Goal: Task Accomplishment & Management: Complete application form

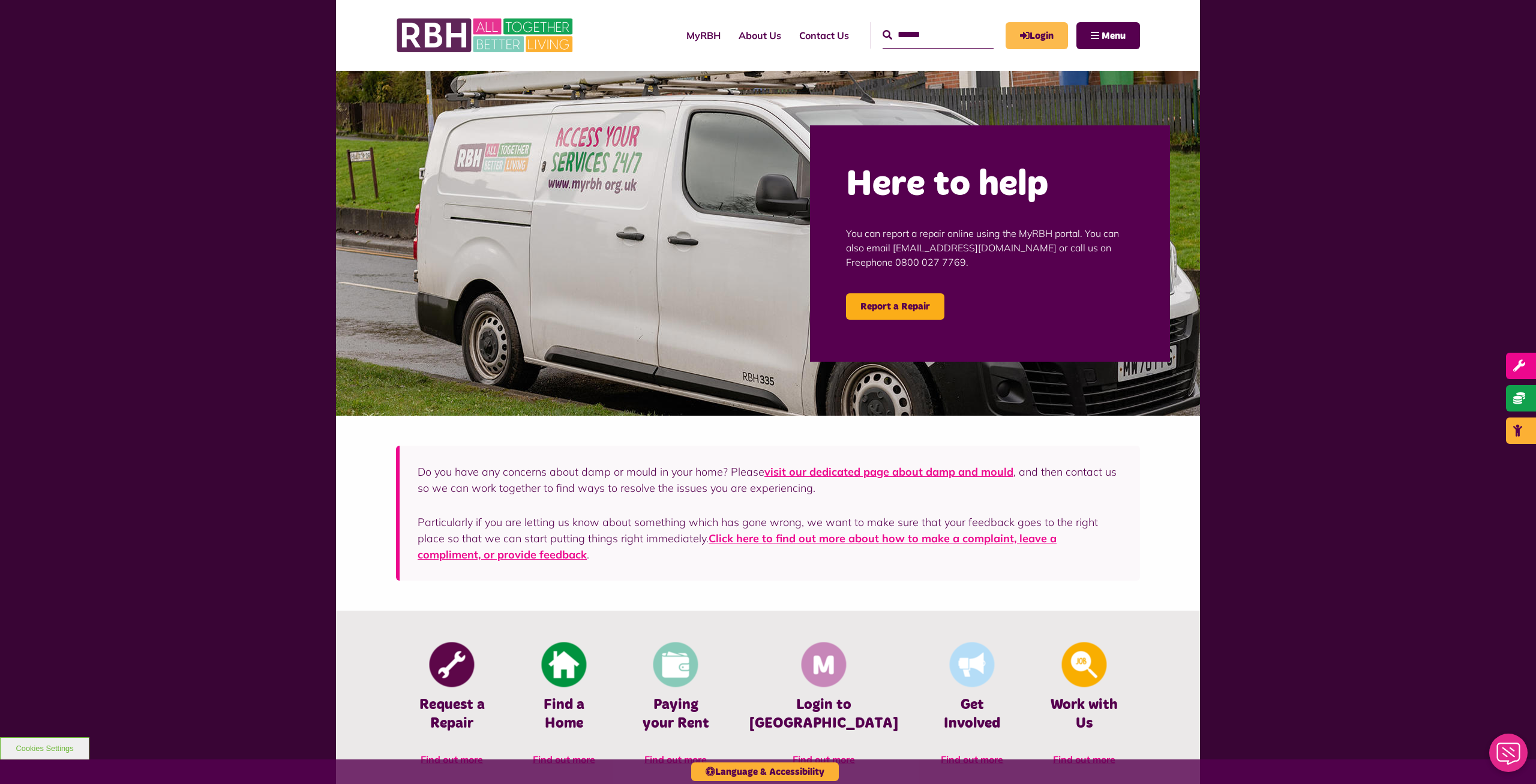
click at [1036, 25] on link "Login" at bounding box center [1036, 36] width 62 height 27
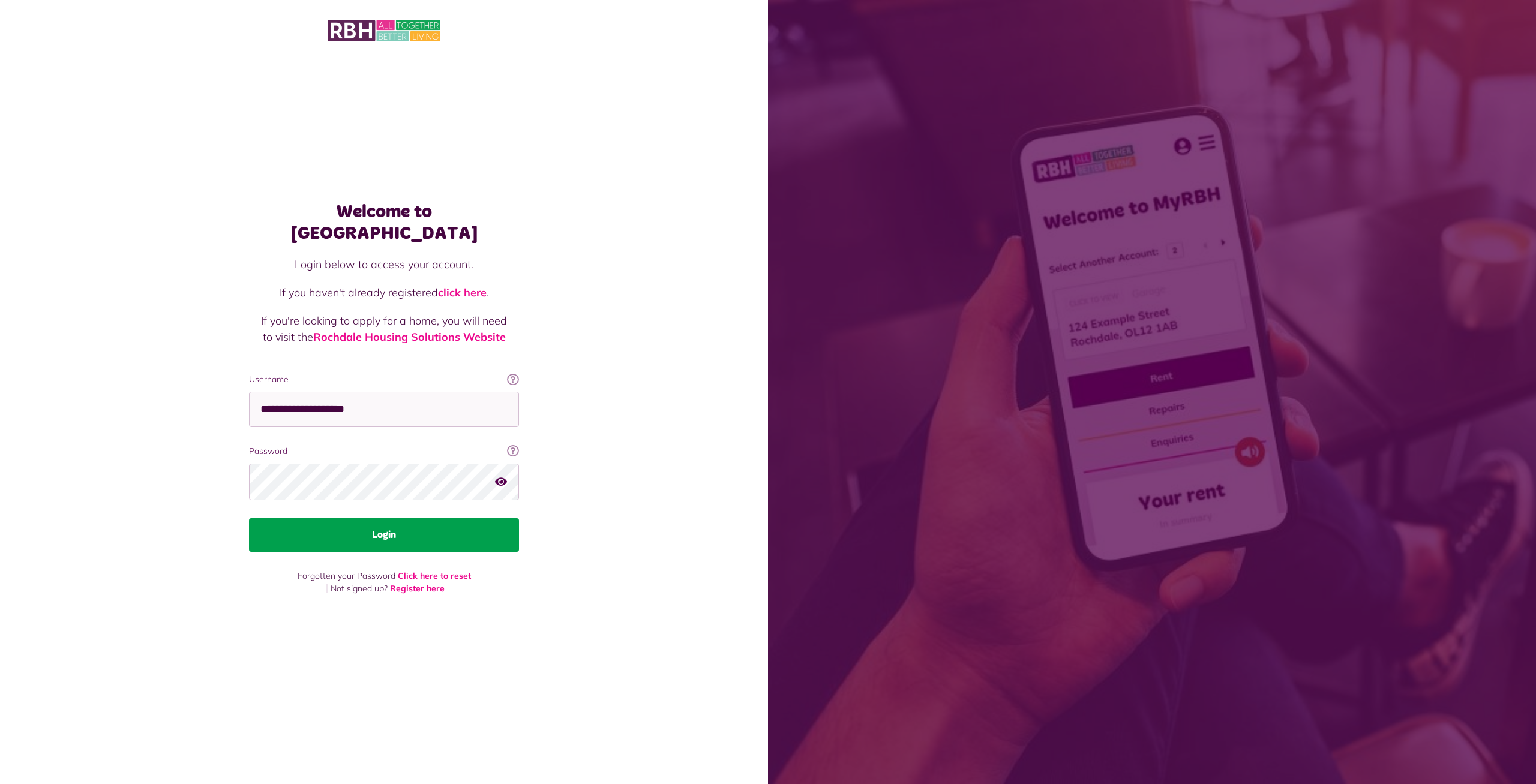
click at [345, 530] on button "Login" at bounding box center [384, 535] width 270 height 34
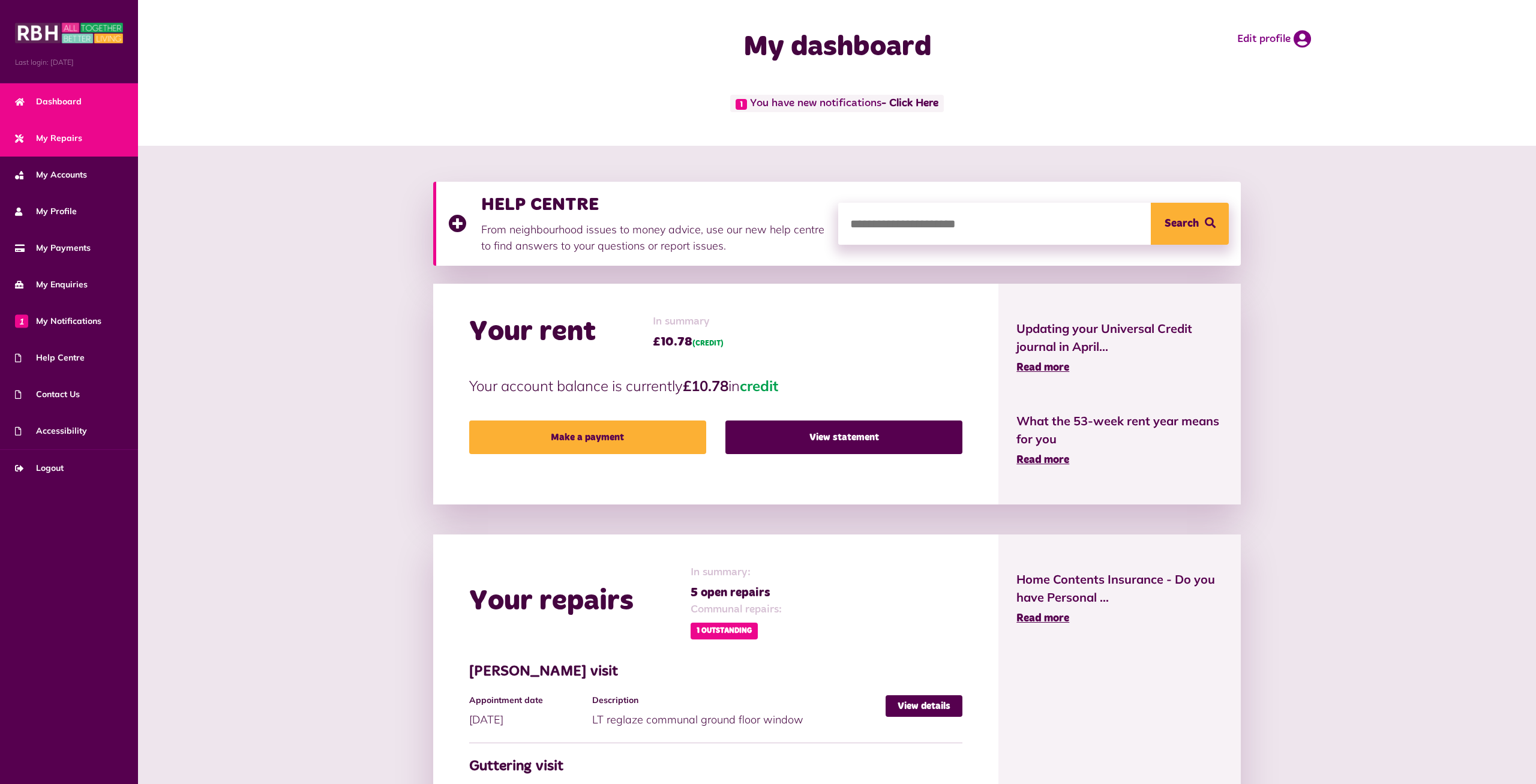
click at [51, 140] on span "My Repairs" at bounding box center [48, 138] width 67 height 13
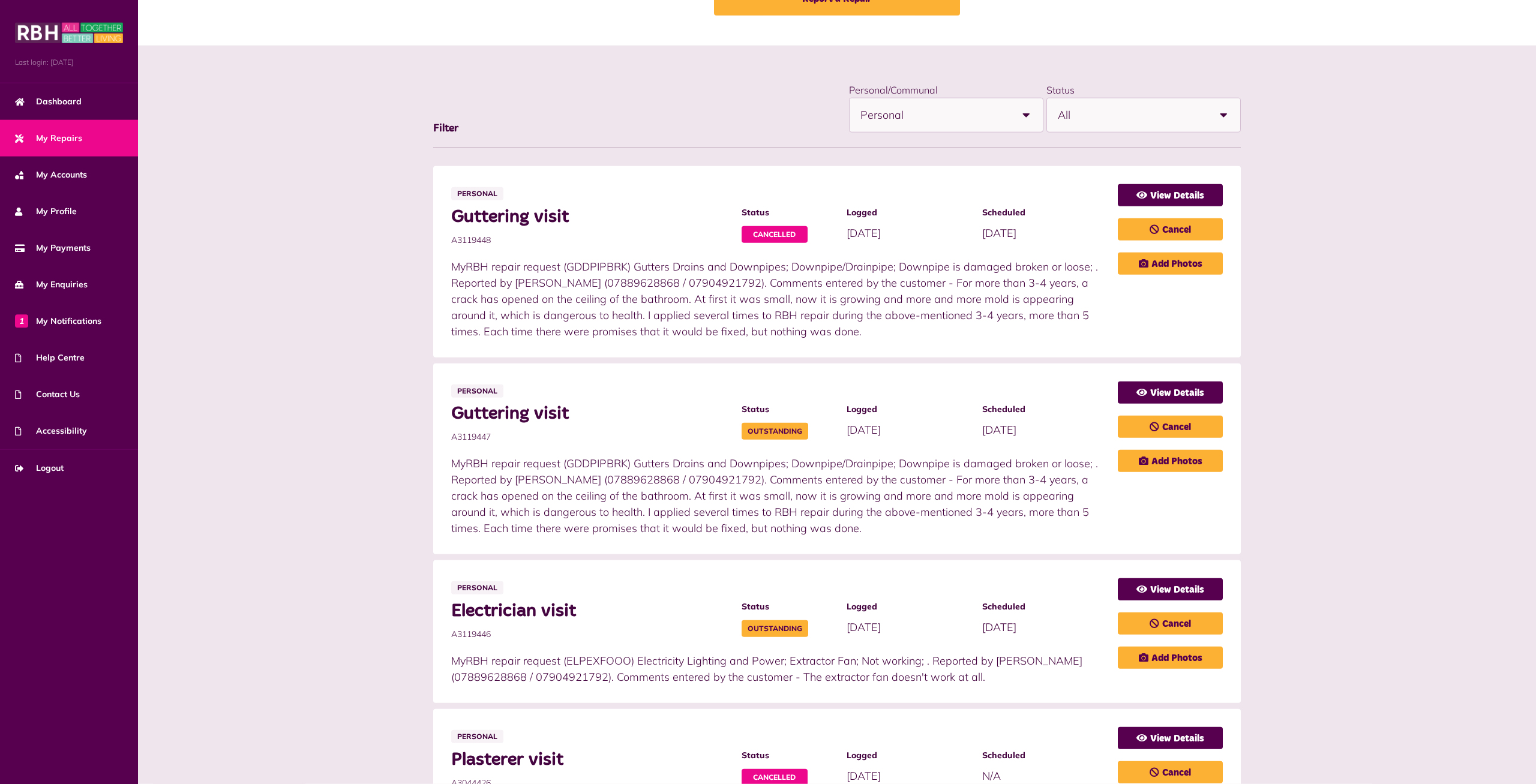
scroll to position [184, 0]
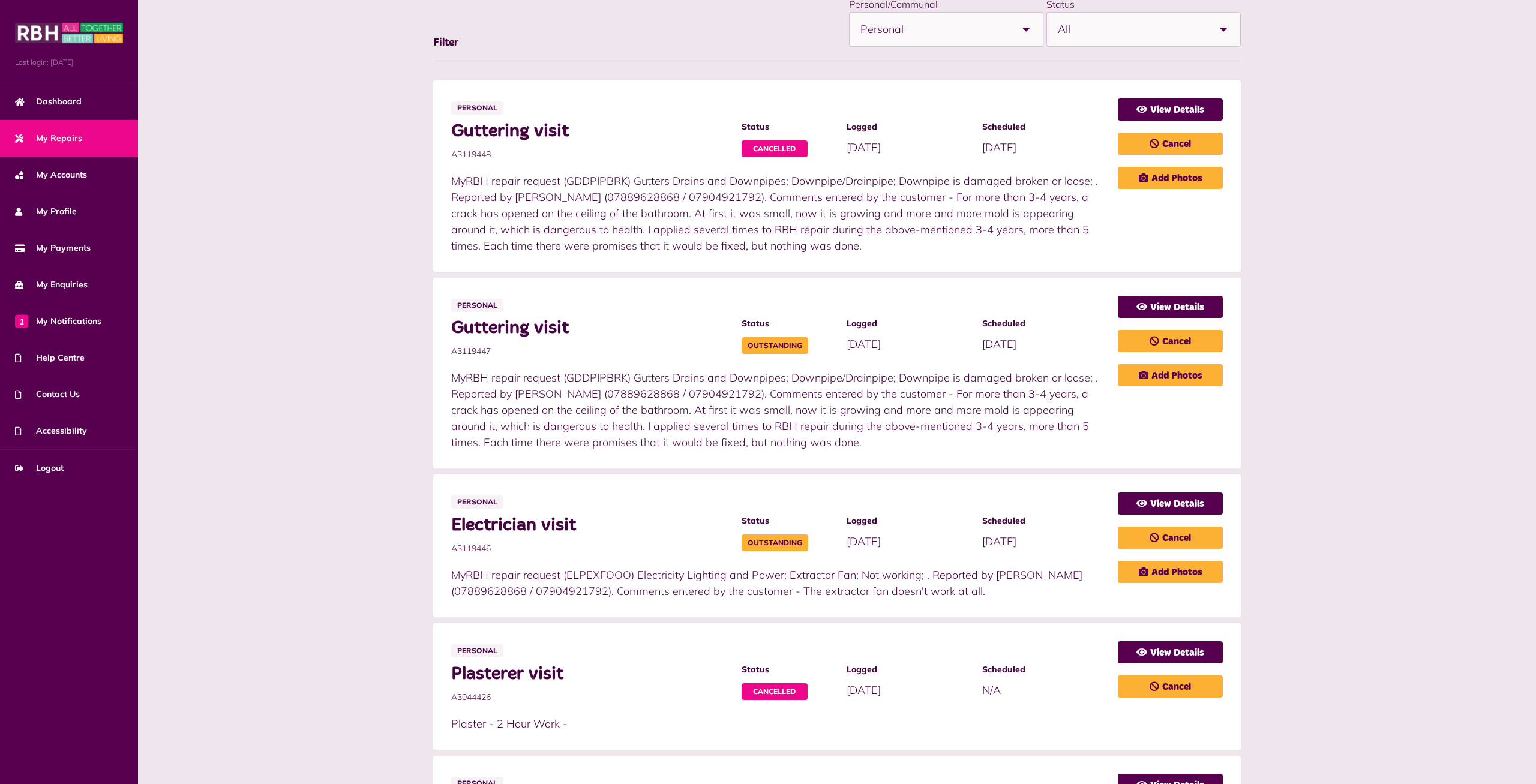
drag, startPoint x: 799, startPoint y: 444, endPoint x: 447, endPoint y: 380, distance: 357.8
click at [447, 380] on li "Personal Guttering visit A3119447 Status Outstanding Logged 10/08/2025" at bounding box center [837, 373] width 808 height 192
copy p "MyRBH repair request (GDDPIPBRK) Gutters Drains and Downpipes; Downpipe/Drainpi…"
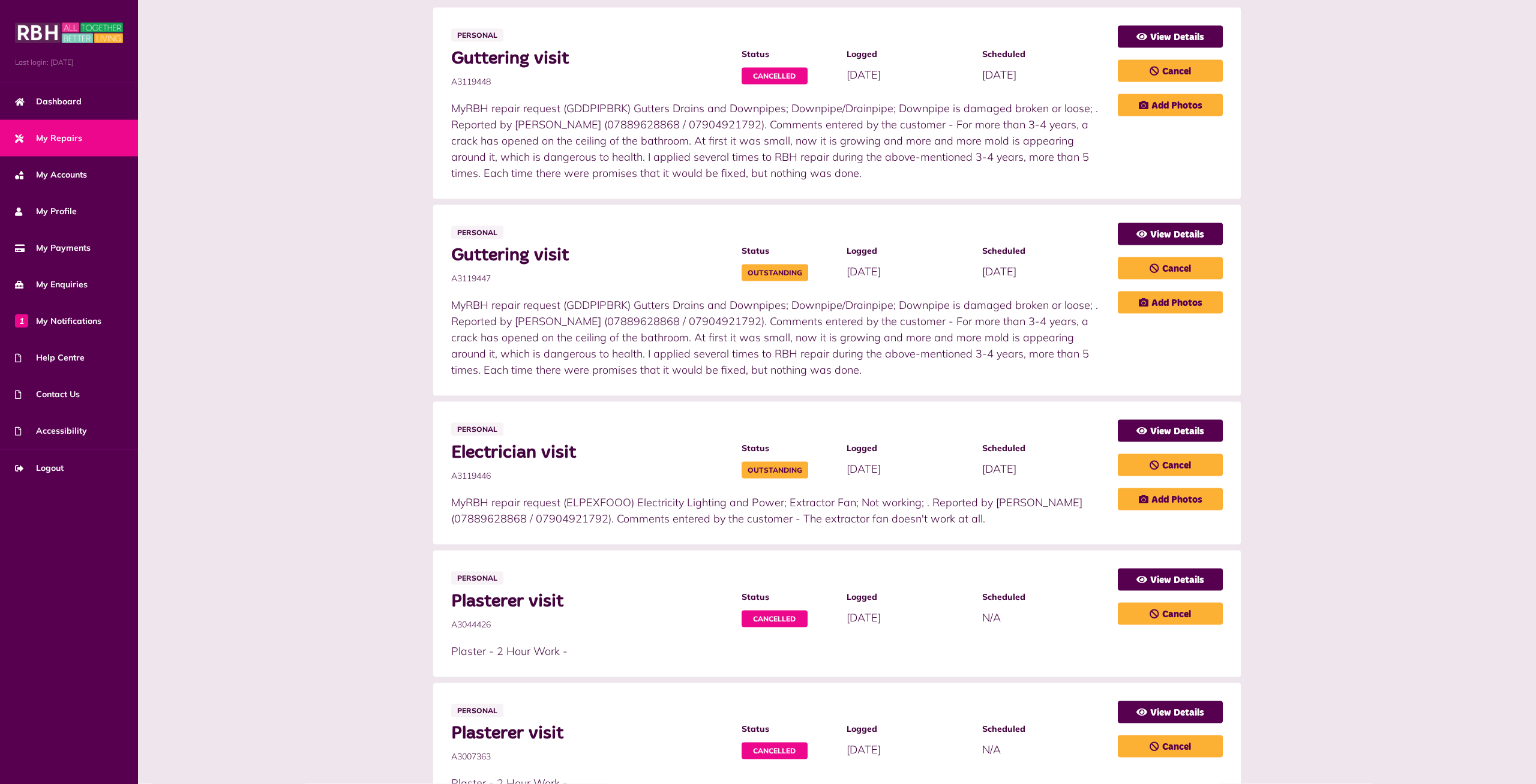
scroll to position [367, 0]
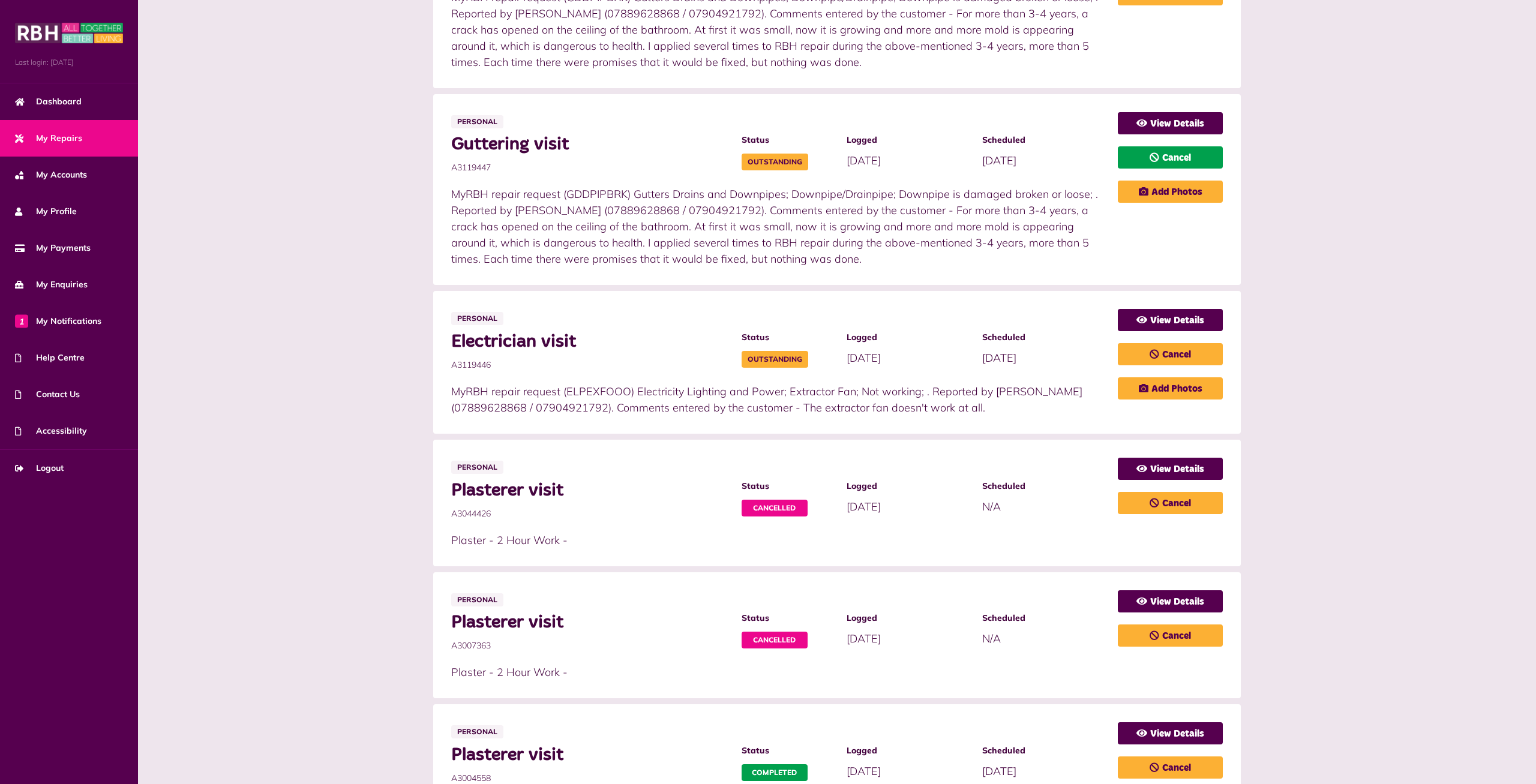
click at [1184, 158] on link "Cancel" at bounding box center [1170, 157] width 105 height 22
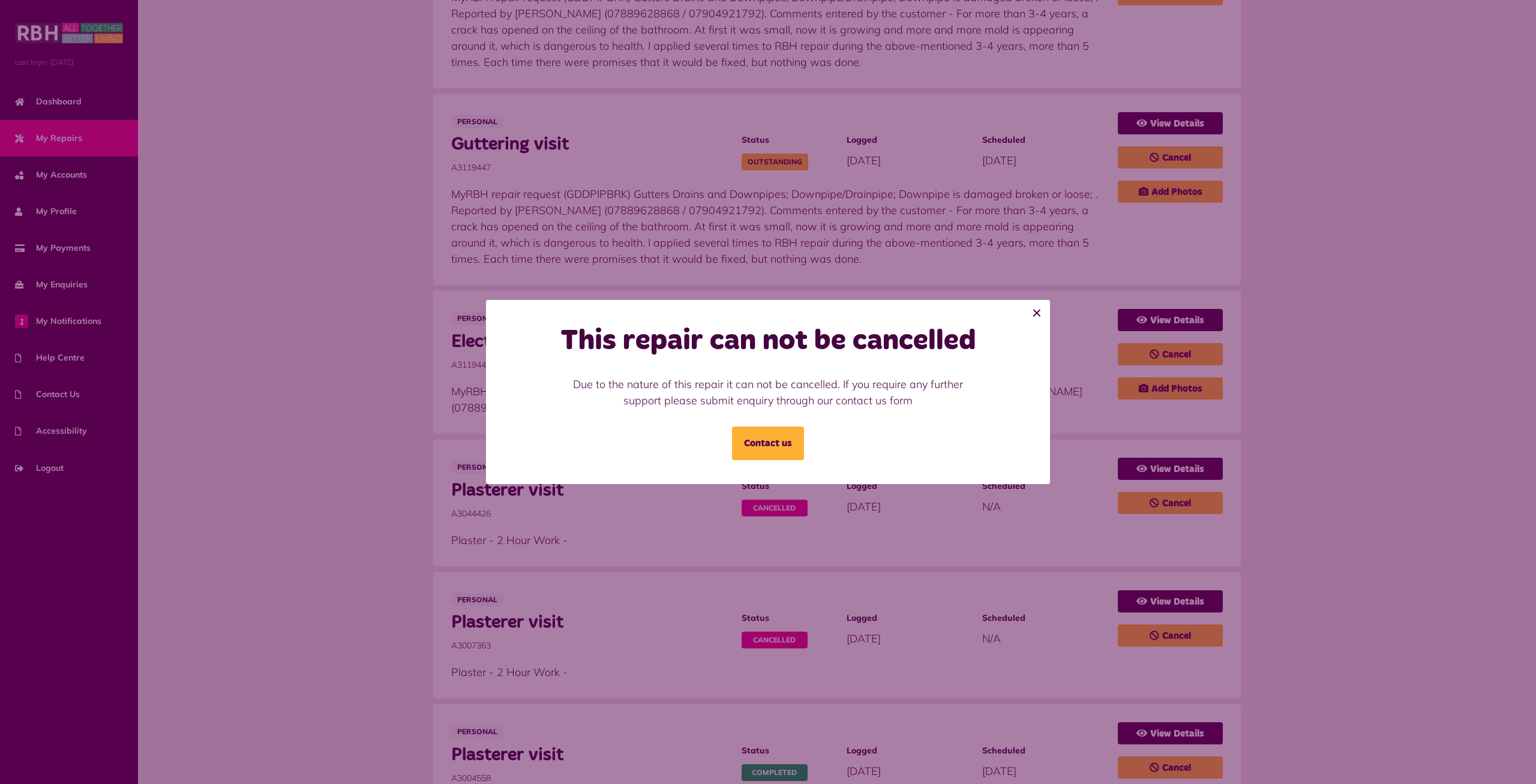
click at [1035, 314] on button "×" at bounding box center [1037, 313] width 27 height 27
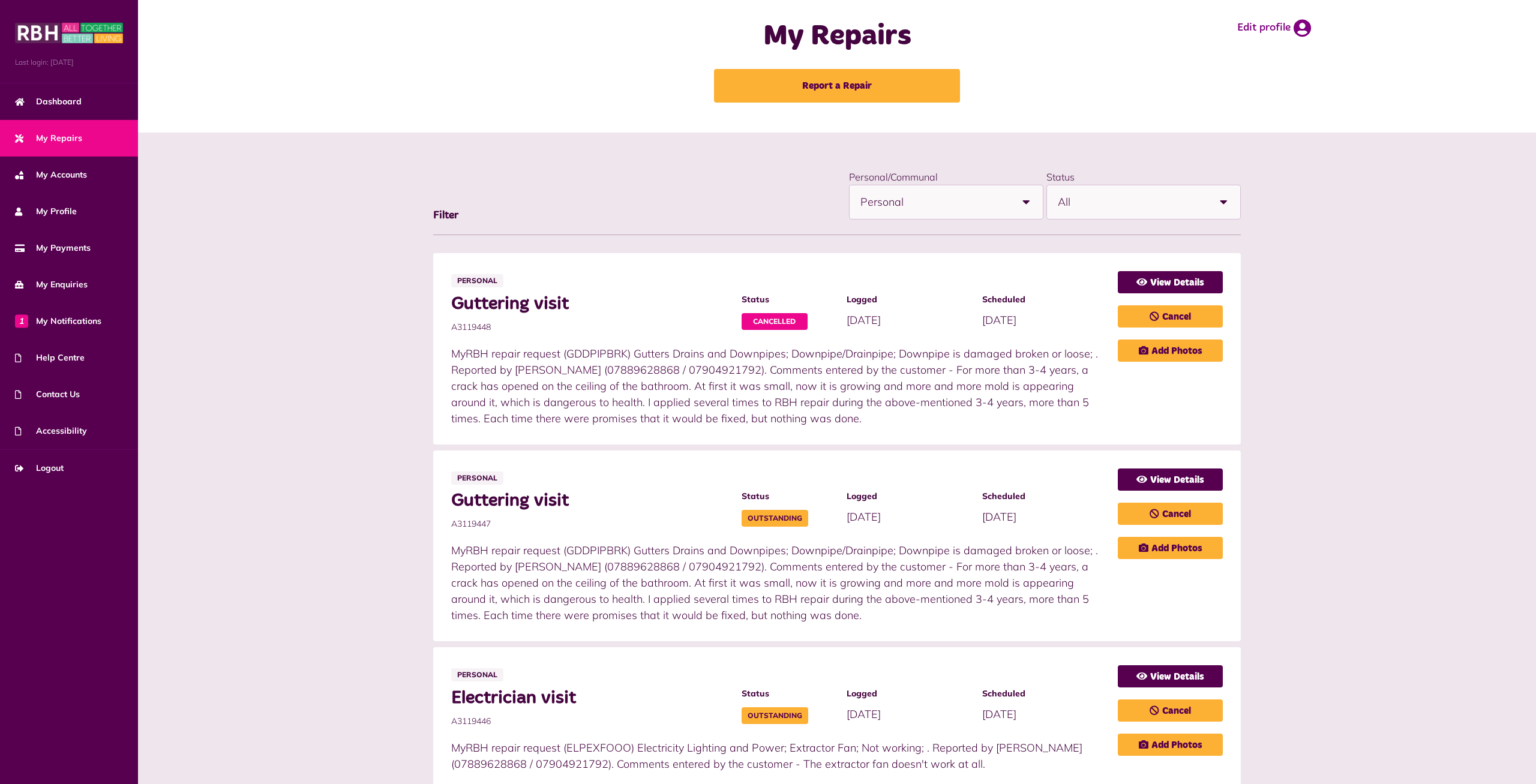
scroll to position [0, 0]
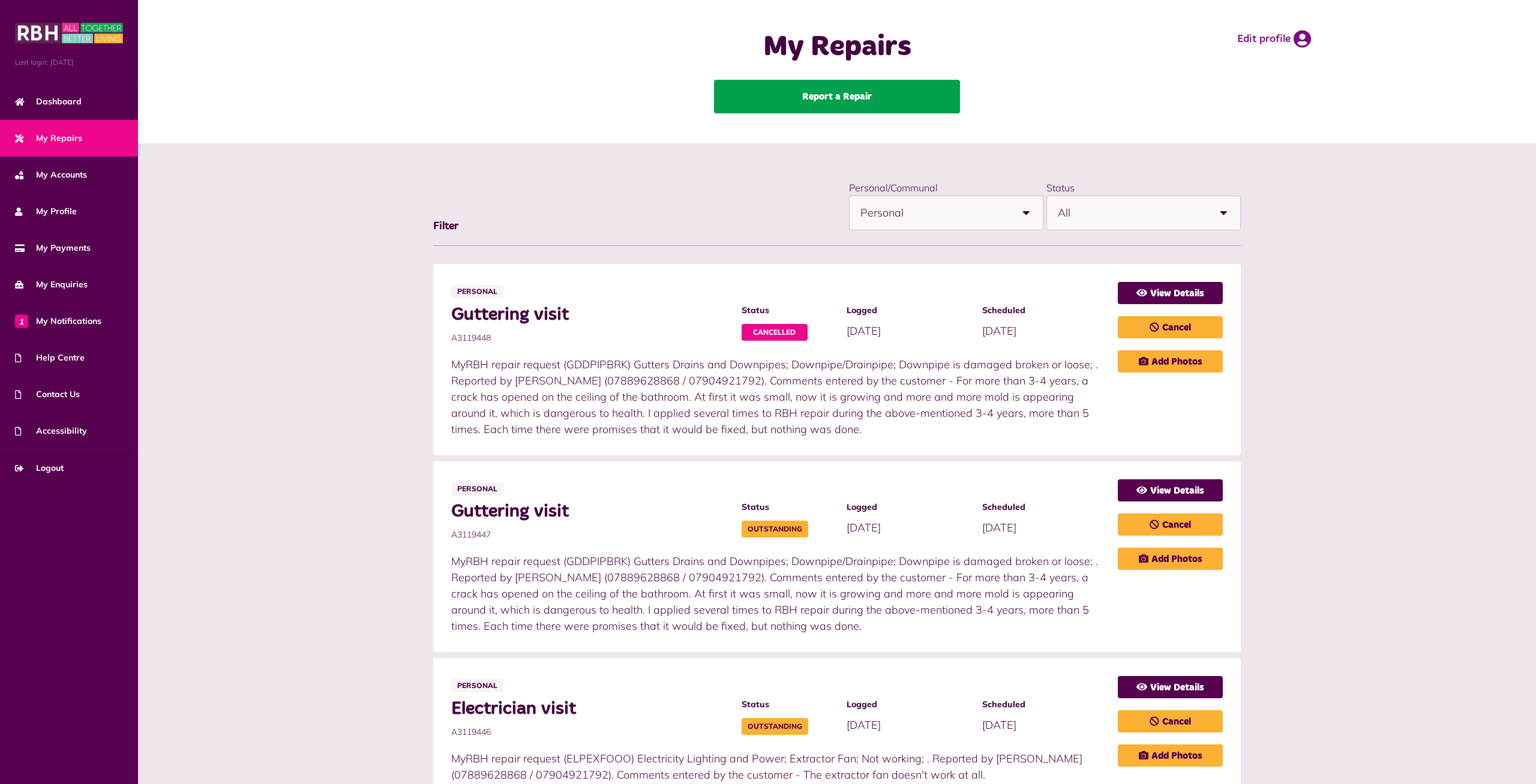
click at [863, 96] on link "Report a Repair" at bounding box center [837, 97] width 246 height 34
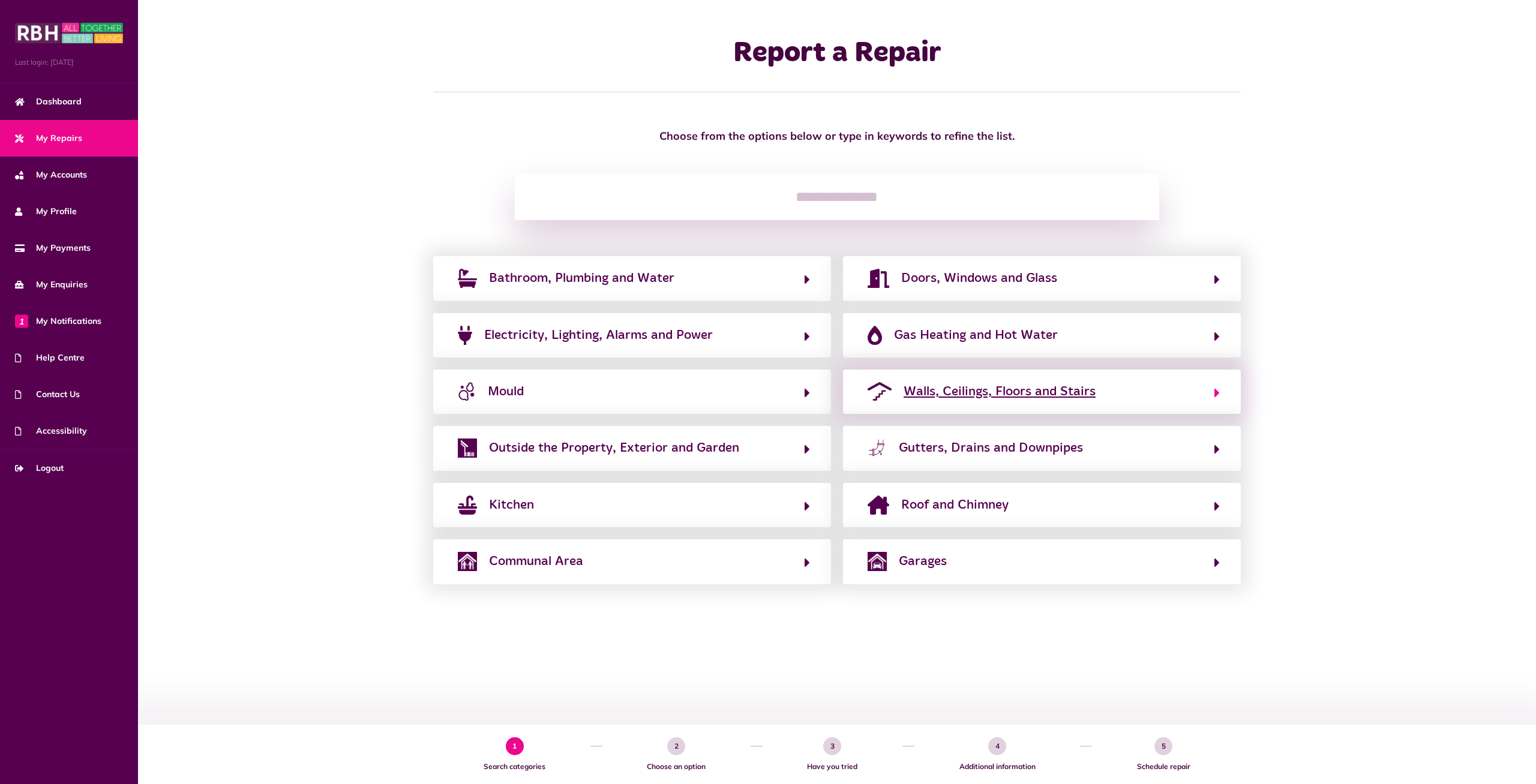
click at [1161, 390] on button "Walls, Ceilings, Floors and Stairs" at bounding box center [1042, 392] width 356 height 21
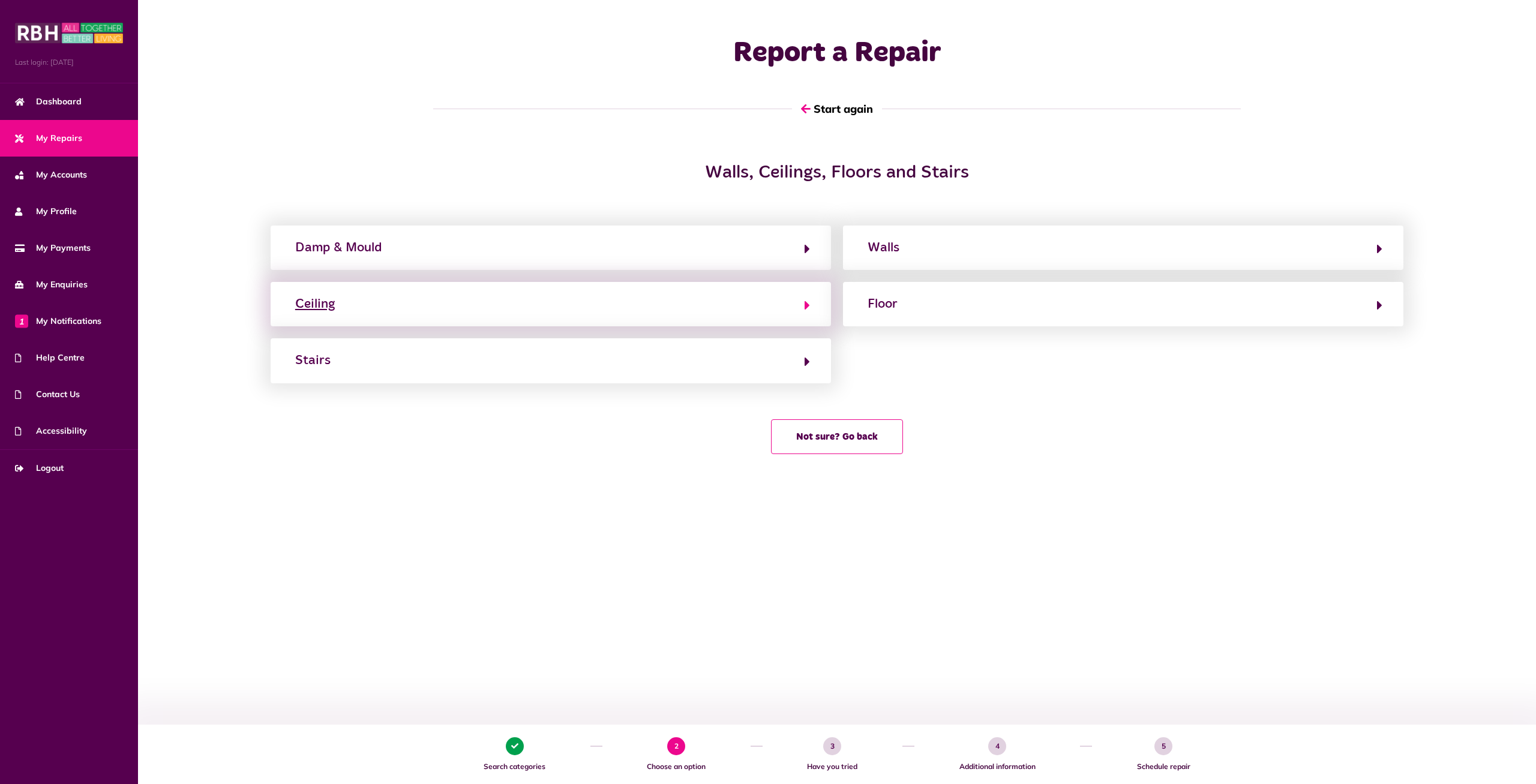
click at [705, 306] on button "Ceiling" at bounding box center [550, 304] width 518 height 21
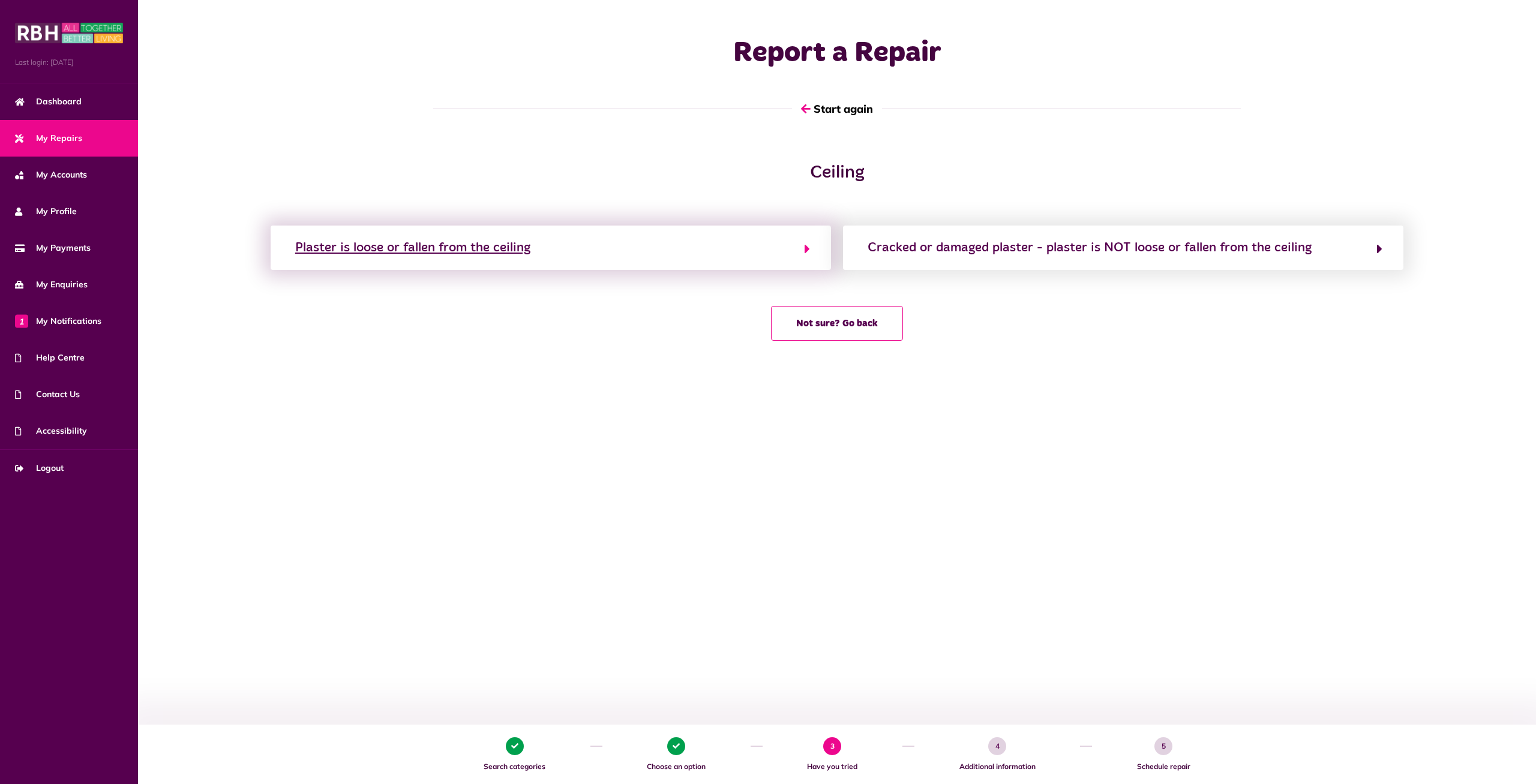
click at [617, 254] on button "Plaster is loose or fallen from the ceiling" at bounding box center [550, 248] width 518 height 21
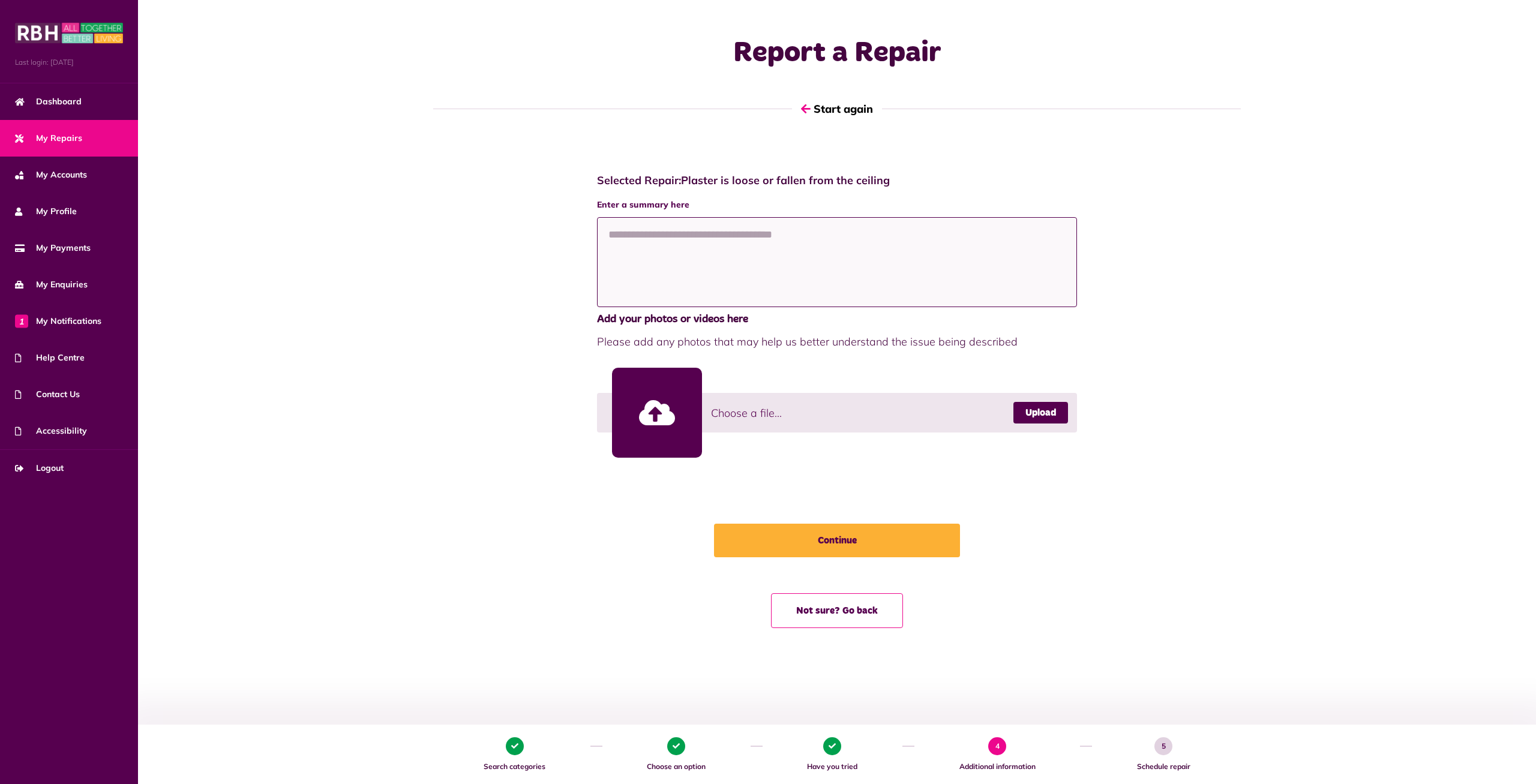
click at [652, 269] on textarea at bounding box center [837, 262] width 480 height 90
paste textarea "**********"
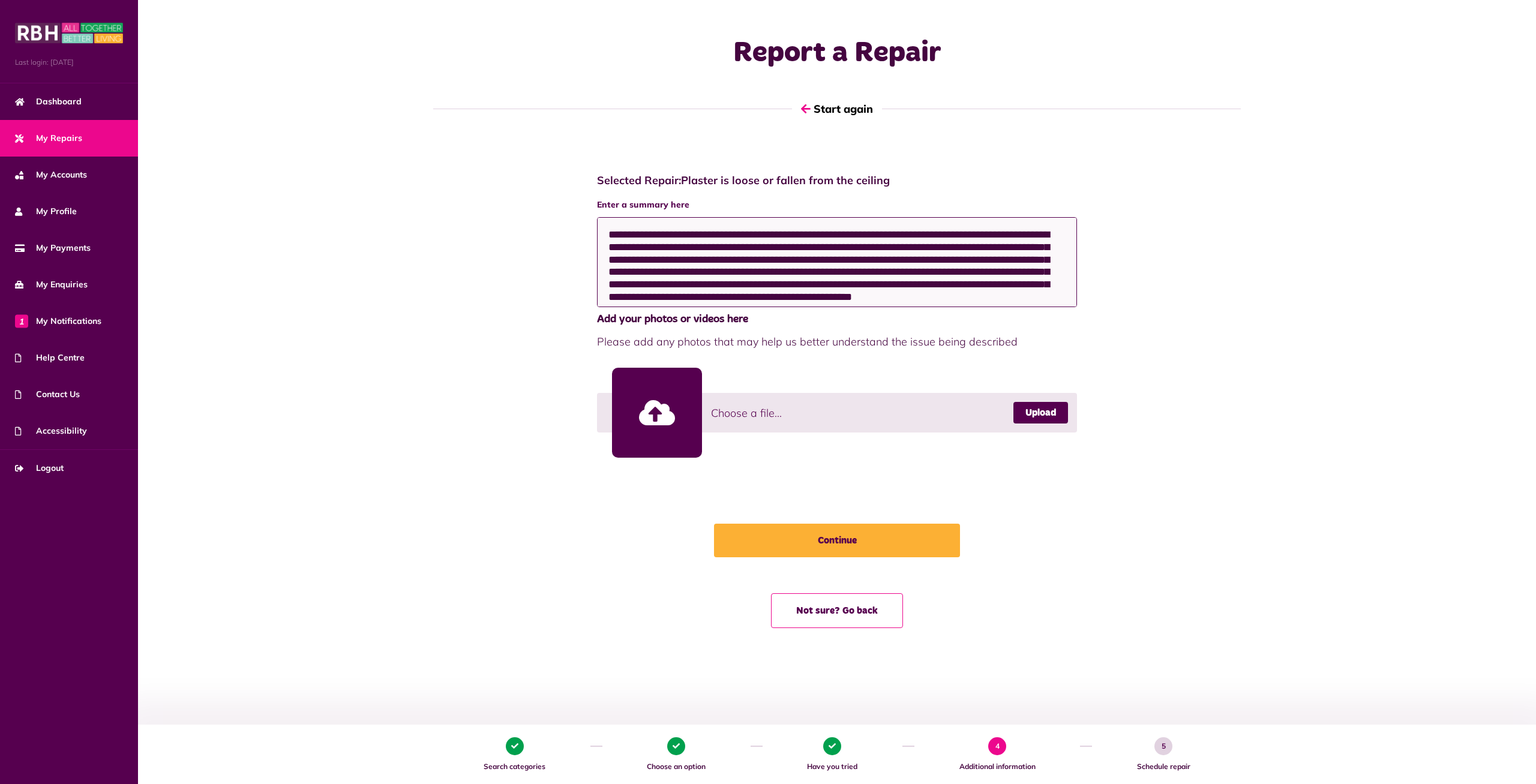
scroll to position [10, 0]
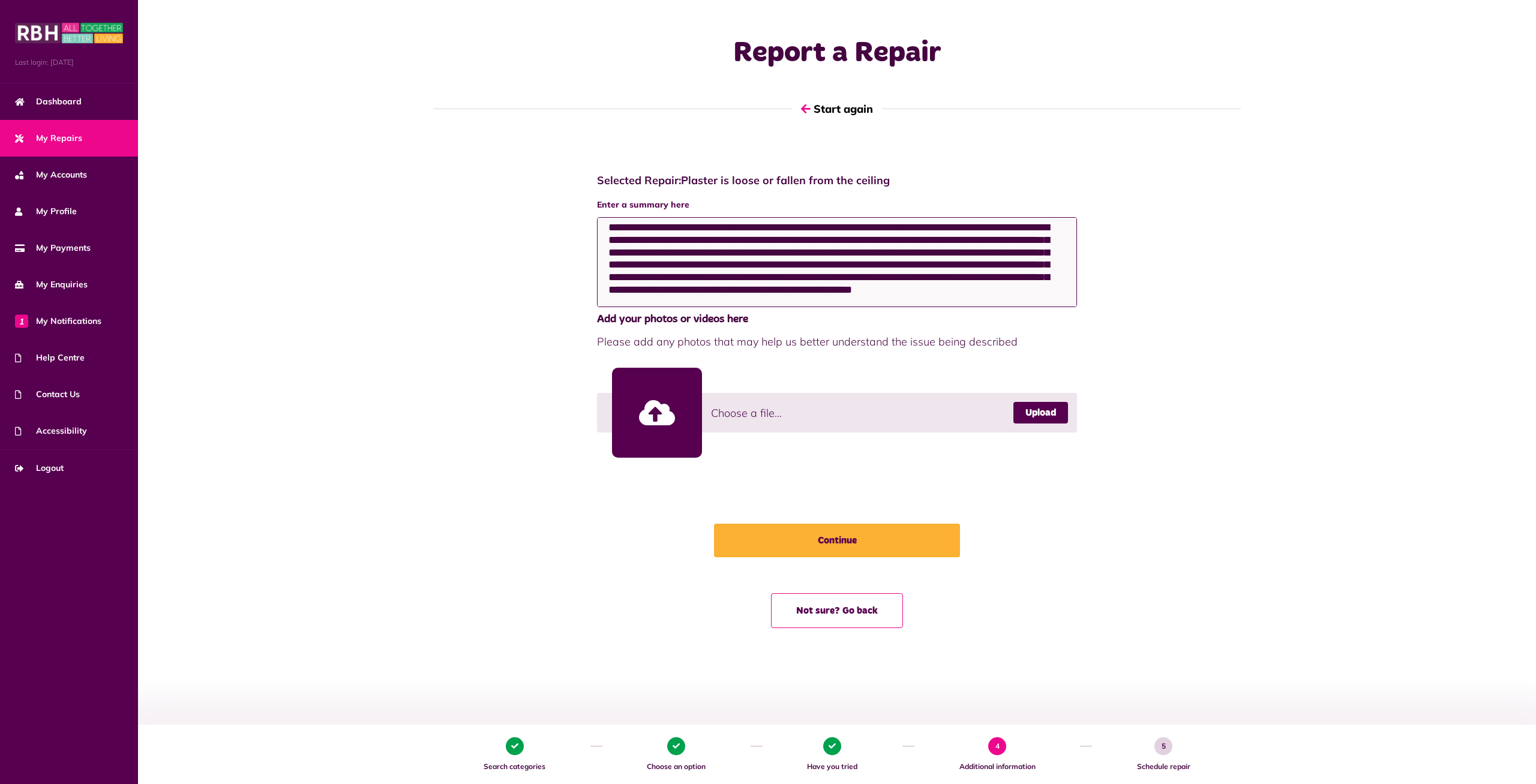
drag, startPoint x: 874, startPoint y: 250, endPoint x: 522, endPoint y: 219, distance: 353.4
click at [597, 219] on textarea "**********" at bounding box center [837, 262] width 480 height 90
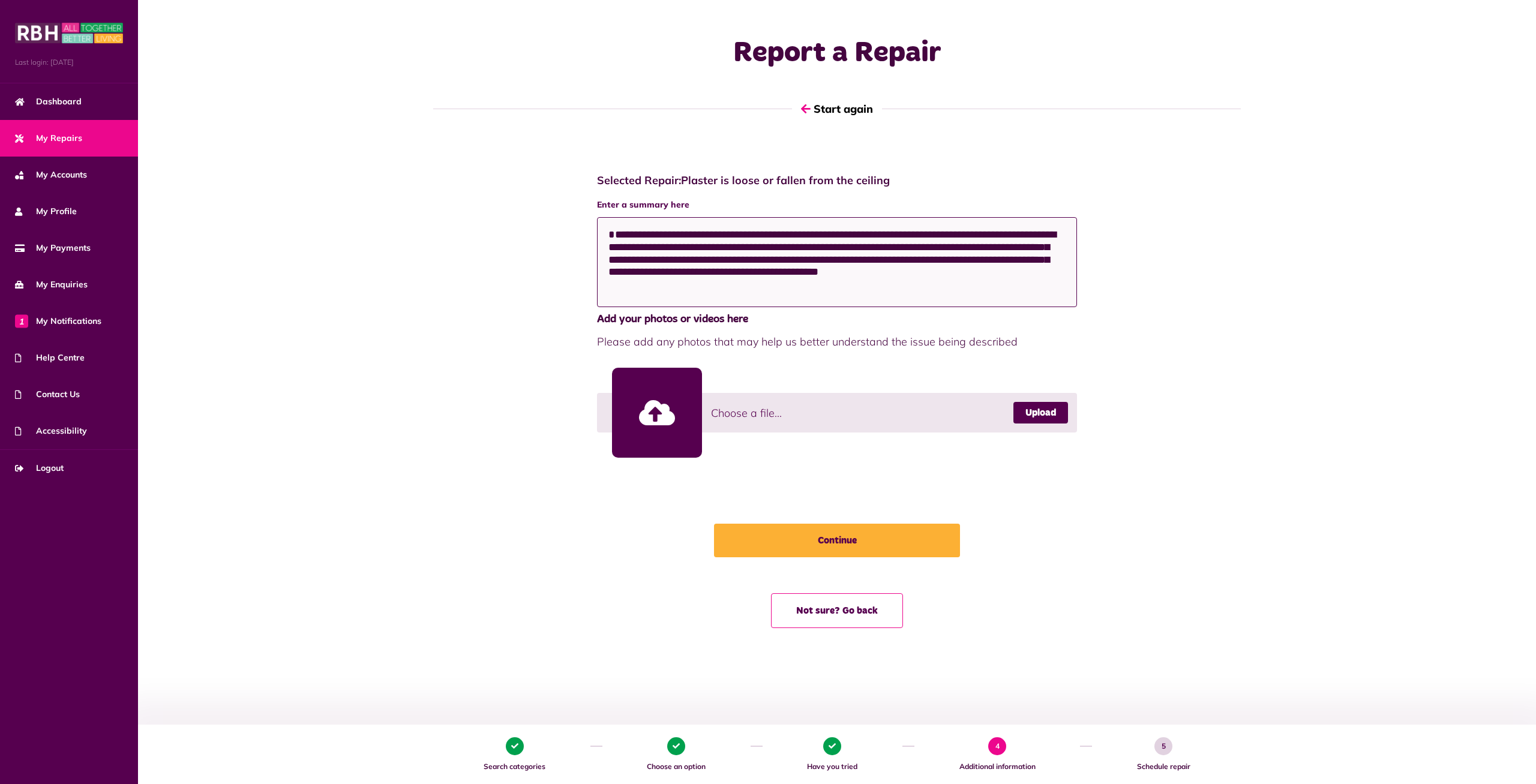
scroll to position [0, 0]
type textarea "**********"
click at [1038, 409] on link "Upload" at bounding box center [1041, 413] width 54 height 22
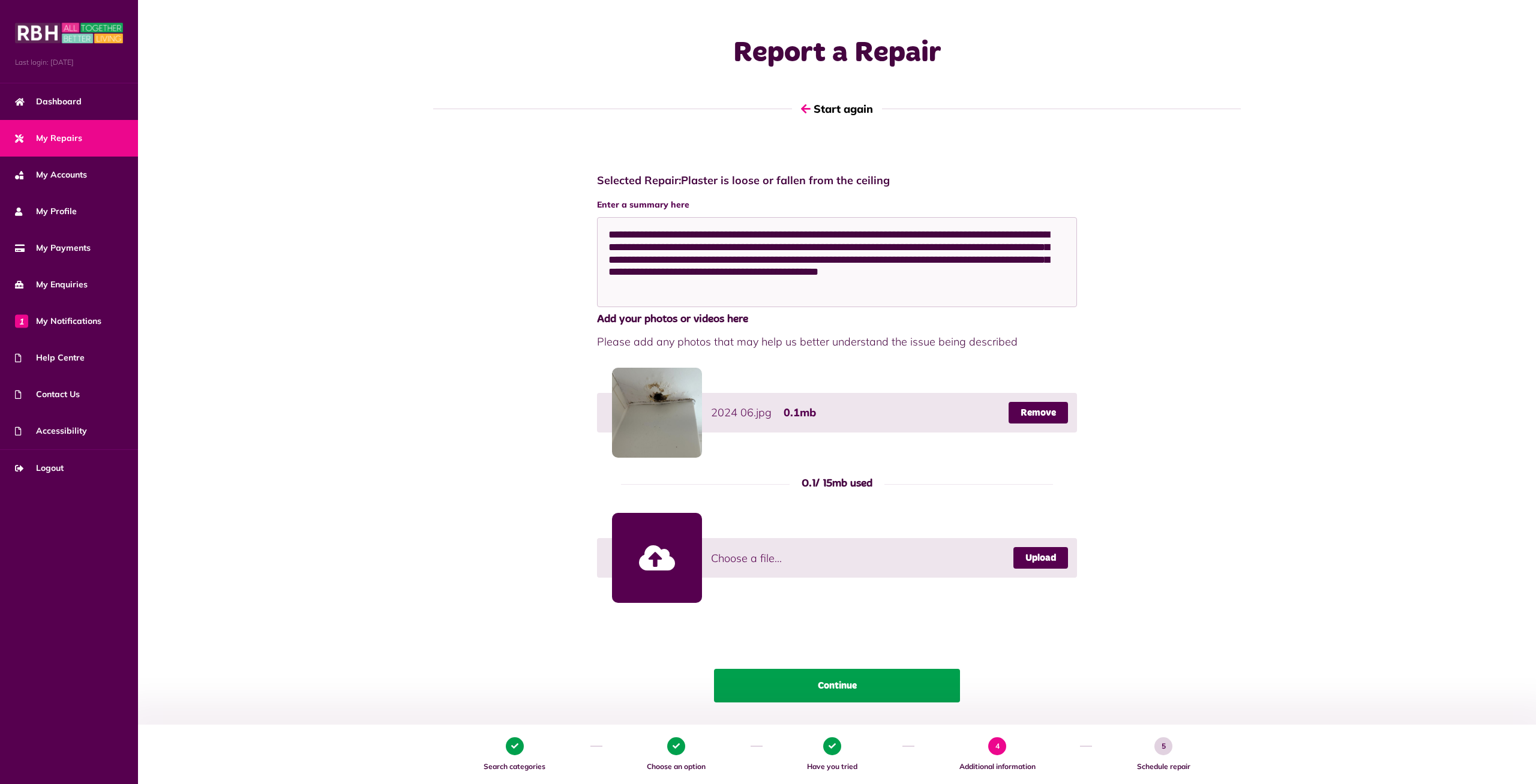
click at [835, 678] on button "Continue" at bounding box center [837, 685] width 246 height 34
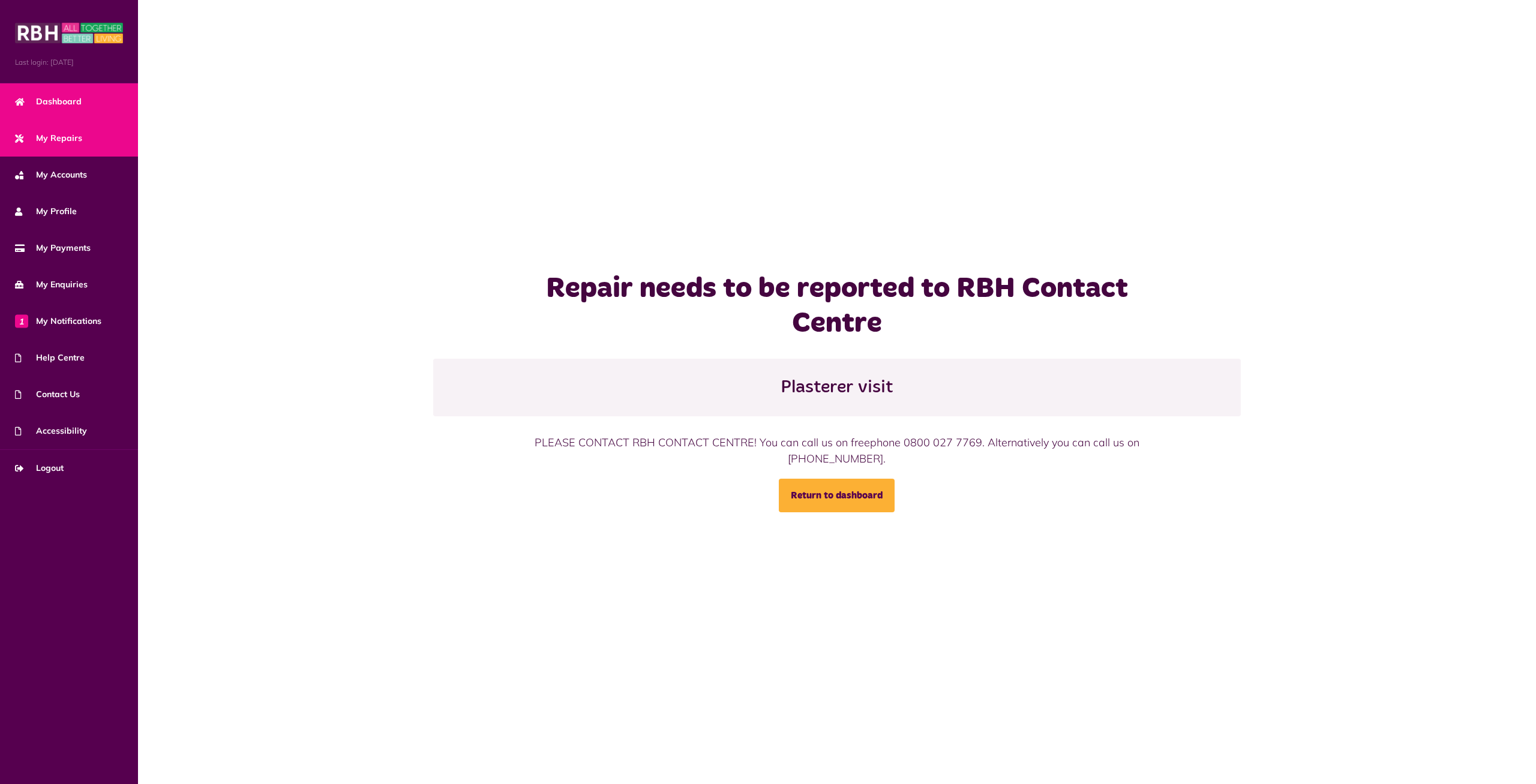
click at [49, 101] on span "Dashboard" at bounding box center [48, 102] width 67 height 13
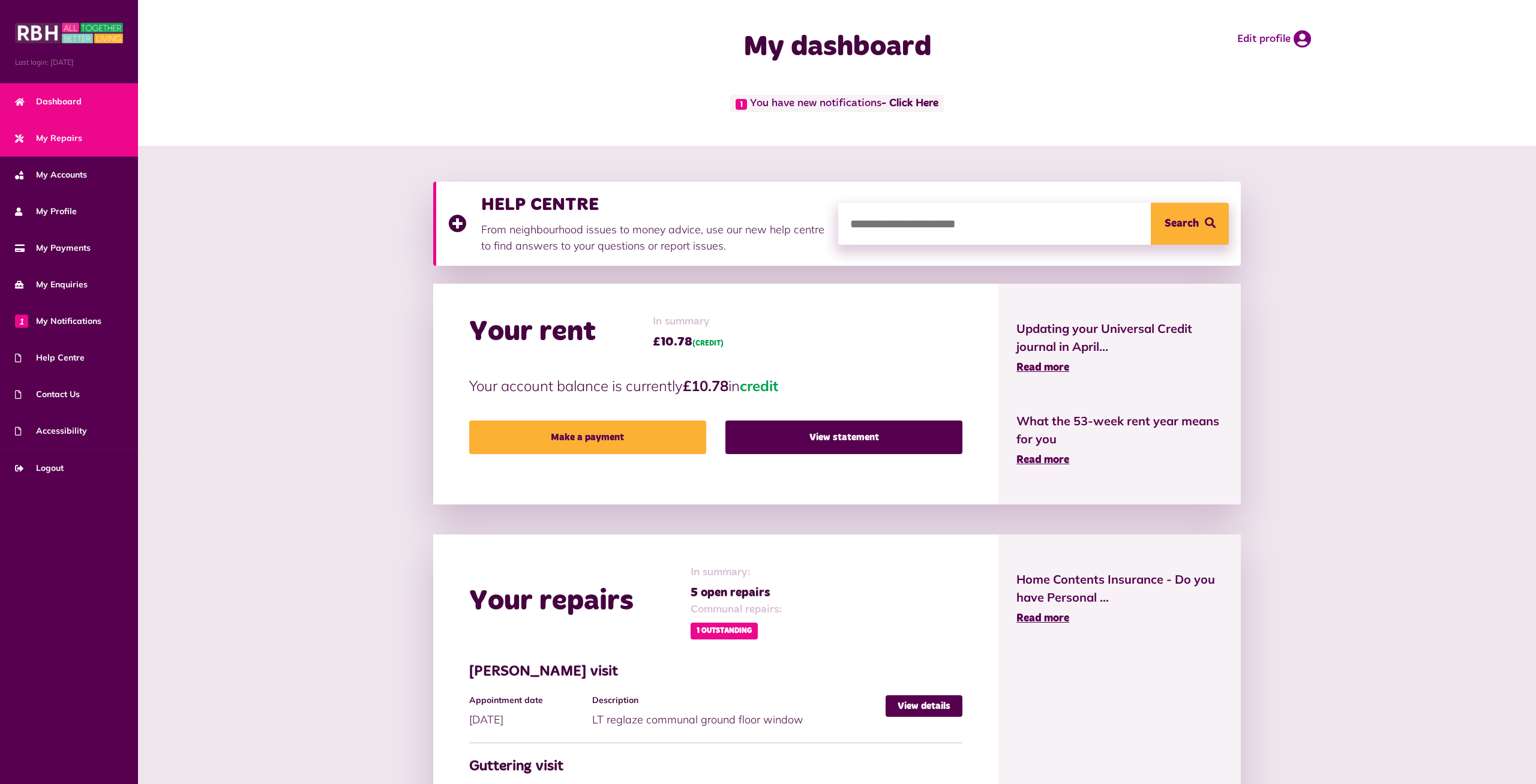
click at [63, 133] on span "My Repairs" at bounding box center [48, 138] width 67 height 13
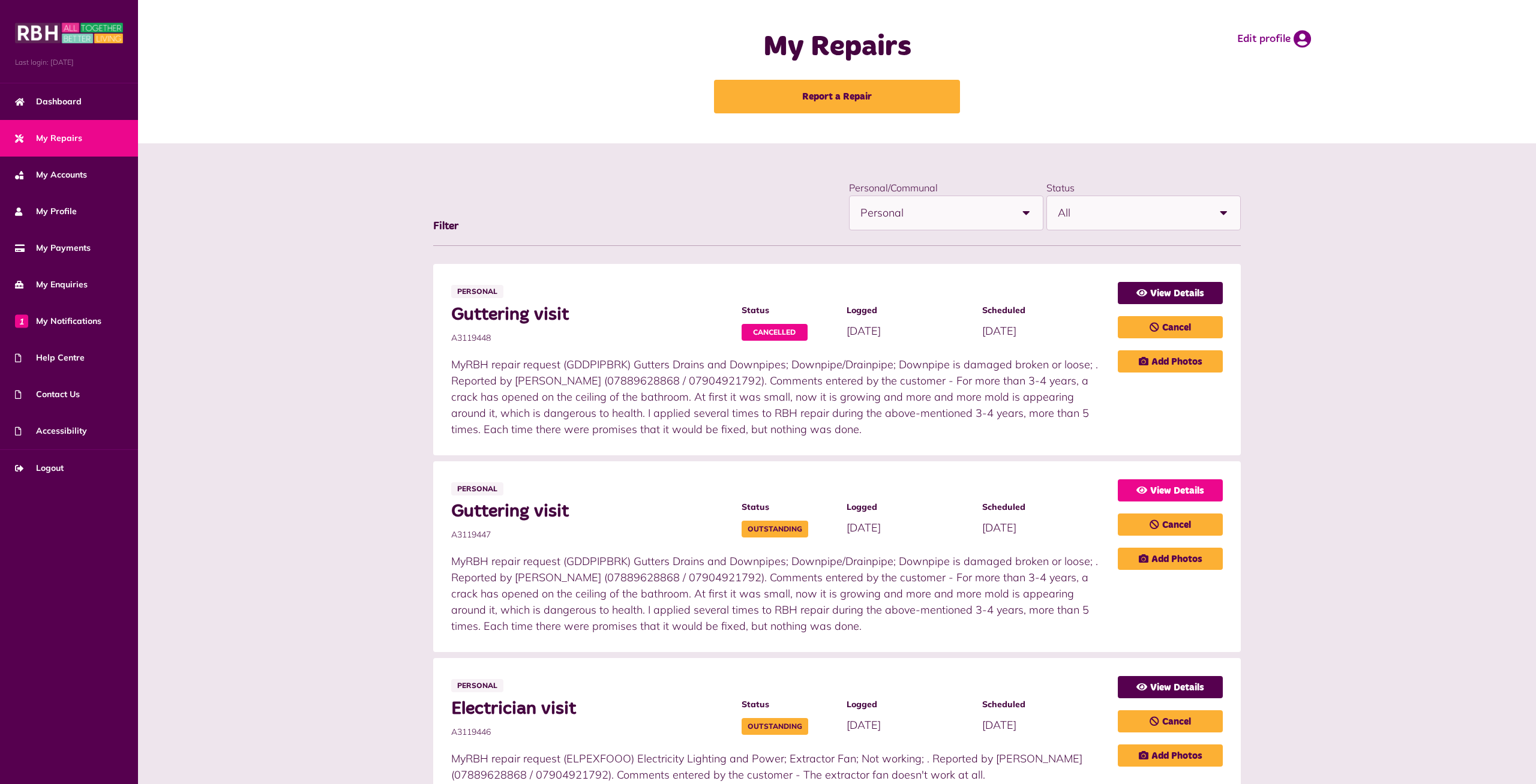
click at [1179, 492] on link "View Details" at bounding box center [1170, 490] width 105 height 22
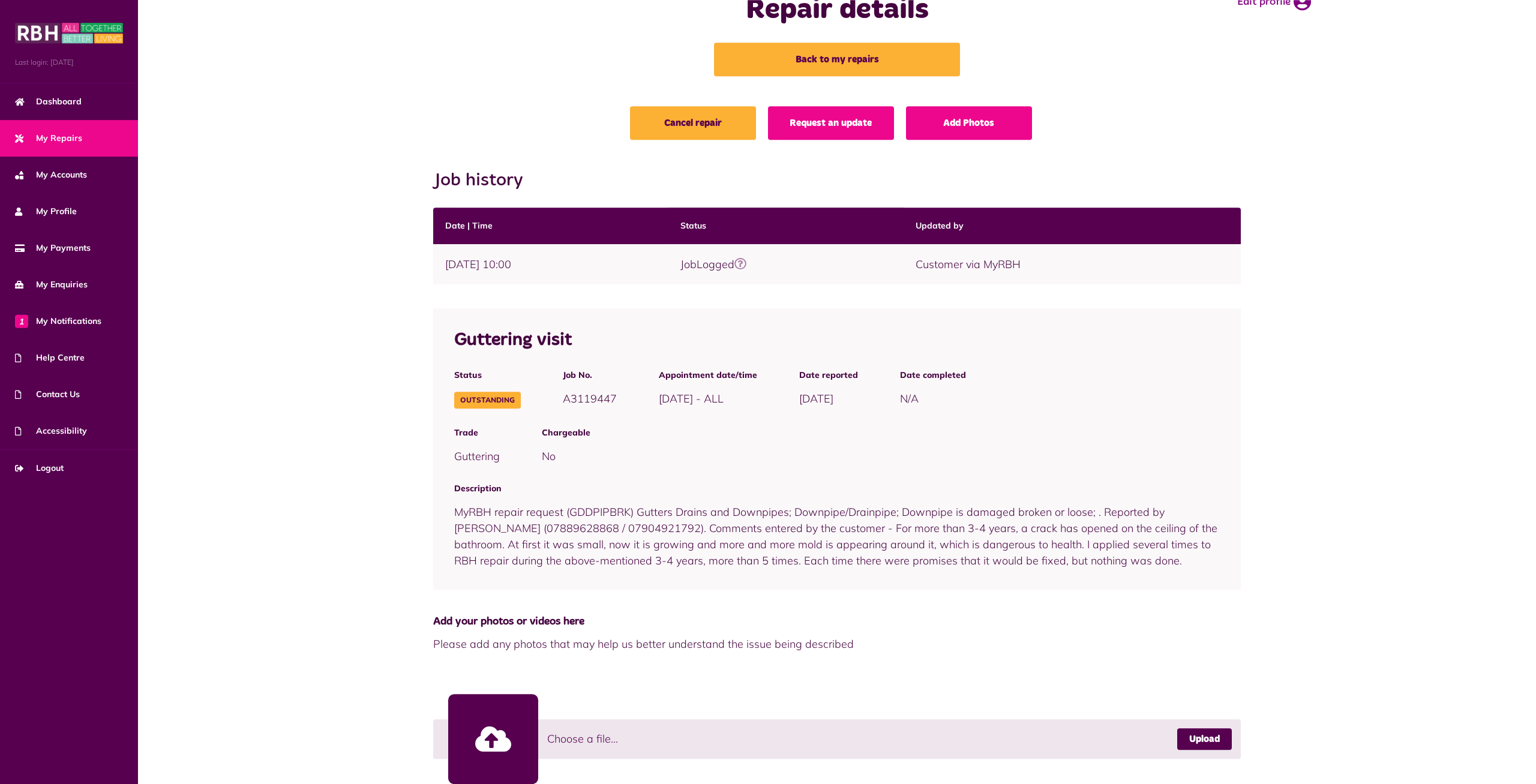
scroll to position [73, 0]
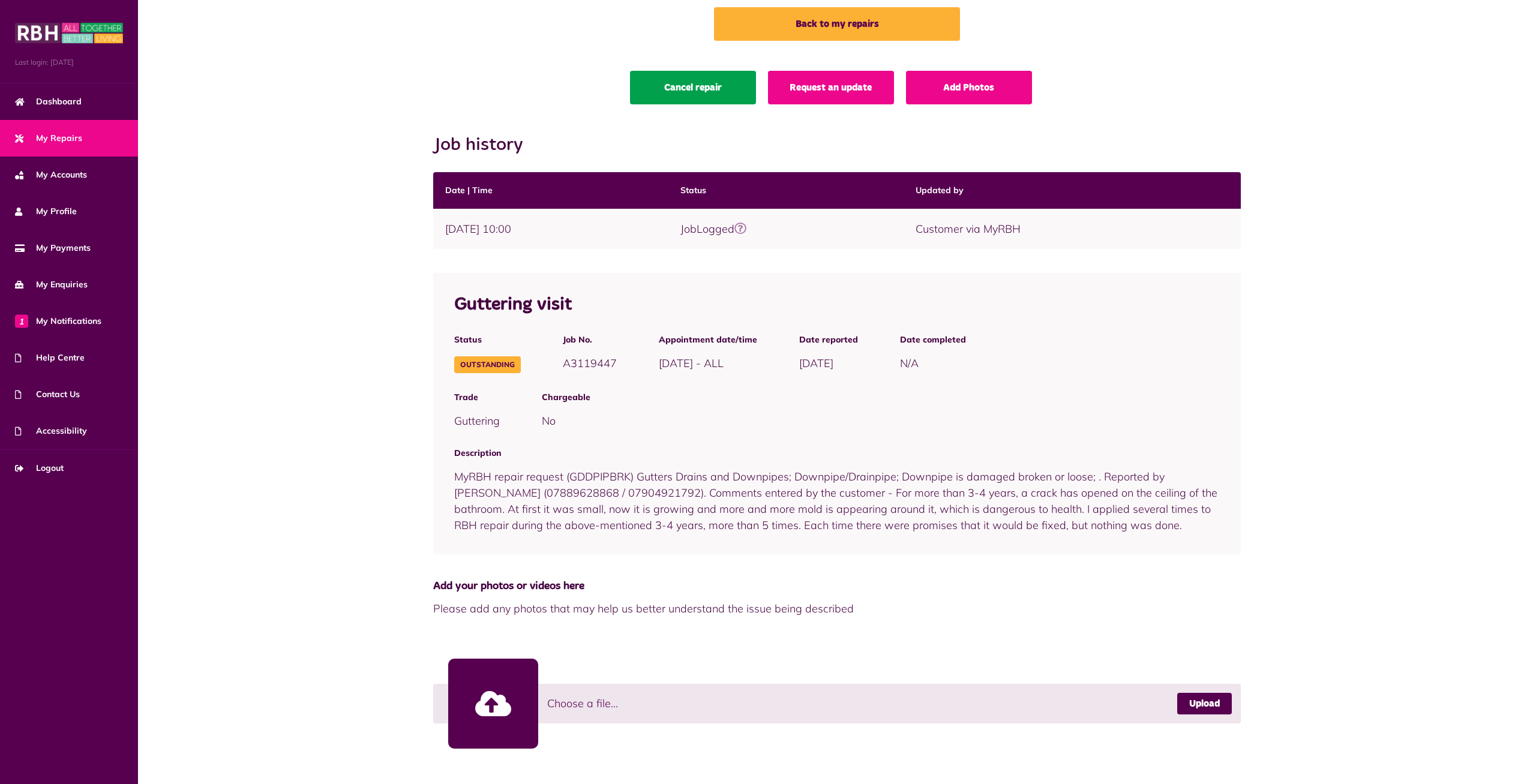
click at [711, 85] on link "Cancel repair" at bounding box center [693, 88] width 126 height 34
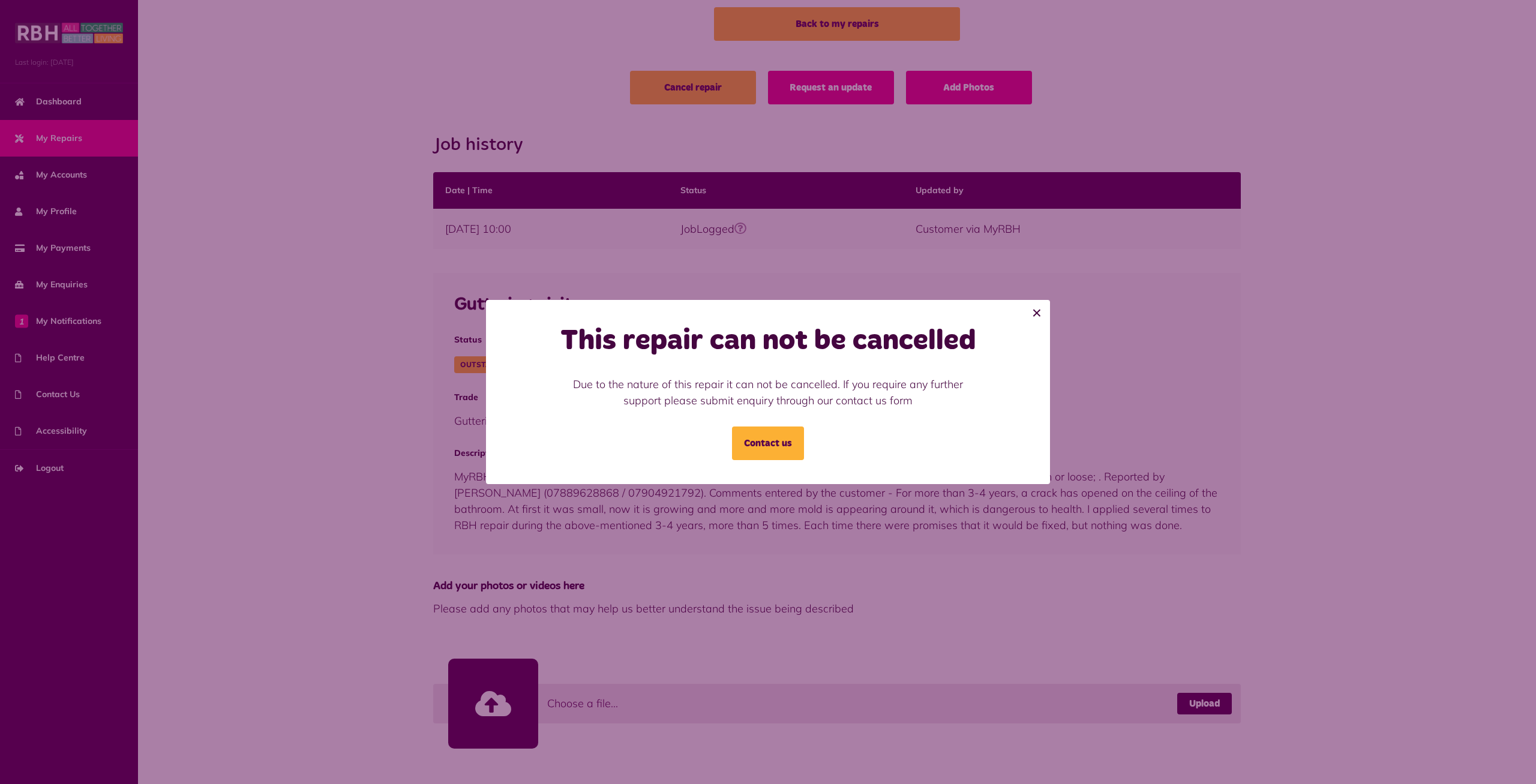
click at [1035, 311] on button "×" at bounding box center [1037, 313] width 27 height 27
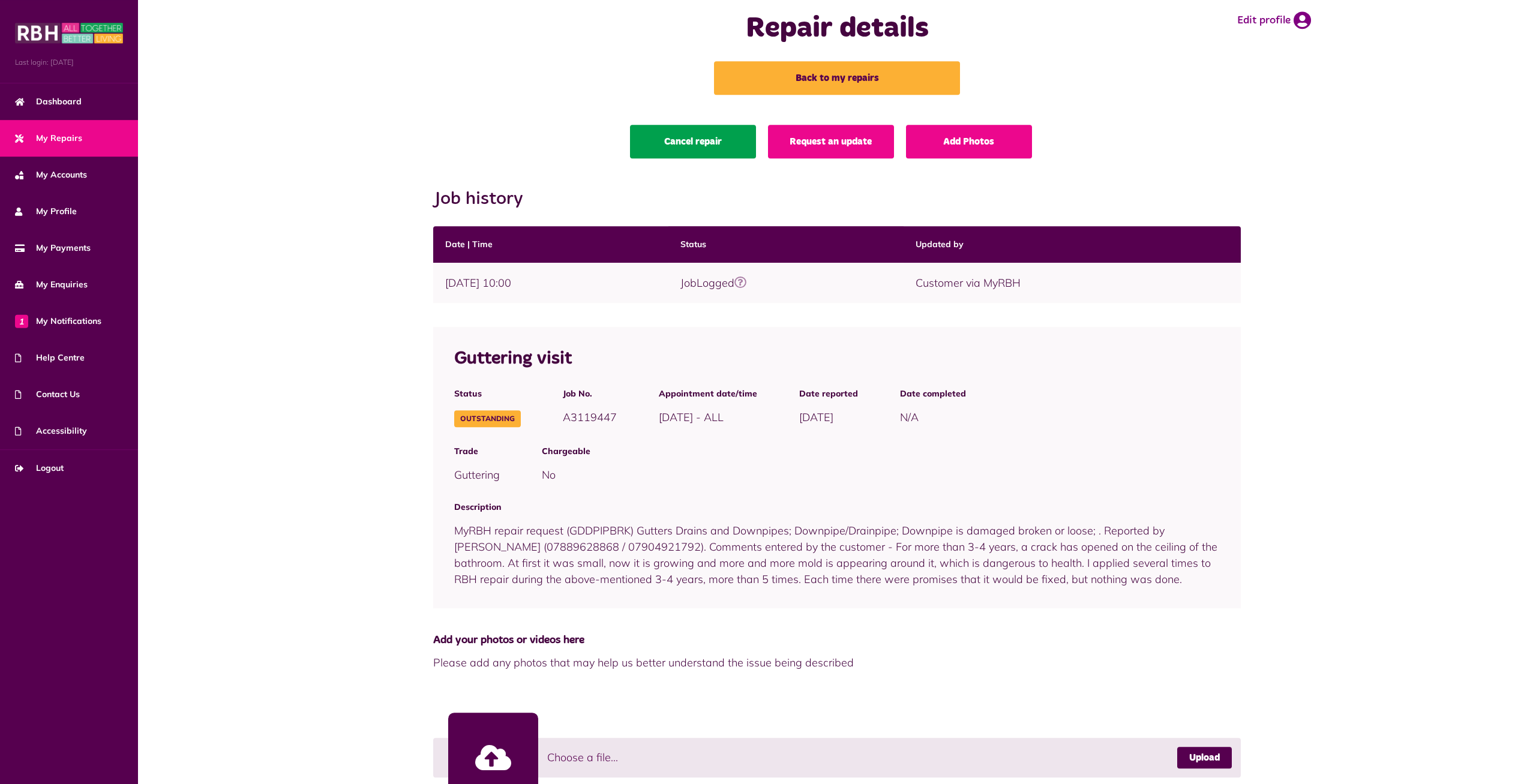
scroll to position [0, 0]
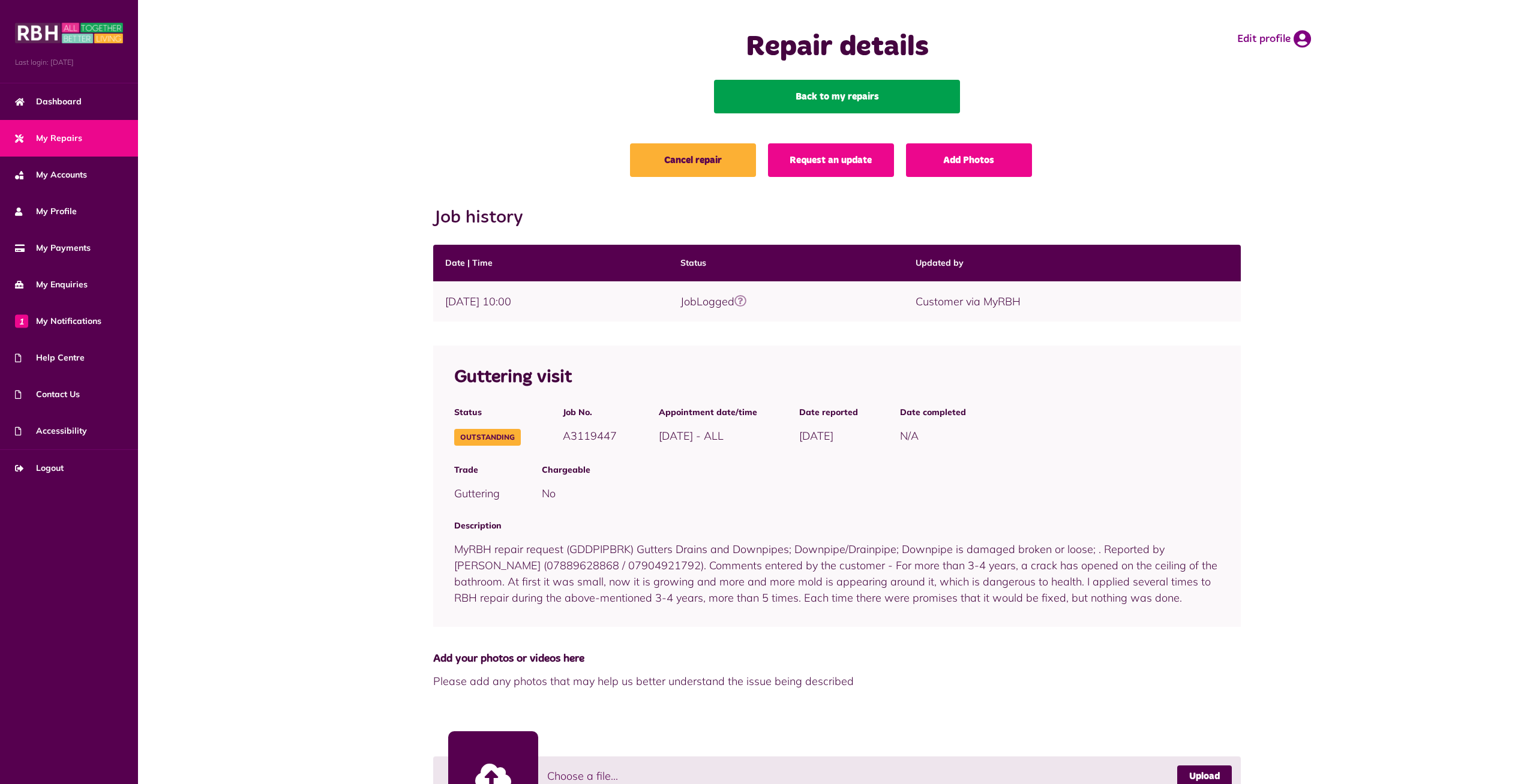
click at [808, 98] on link "Back to my repairs" at bounding box center [837, 97] width 246 height 34
